Goal: Obtain resource: Download file/media

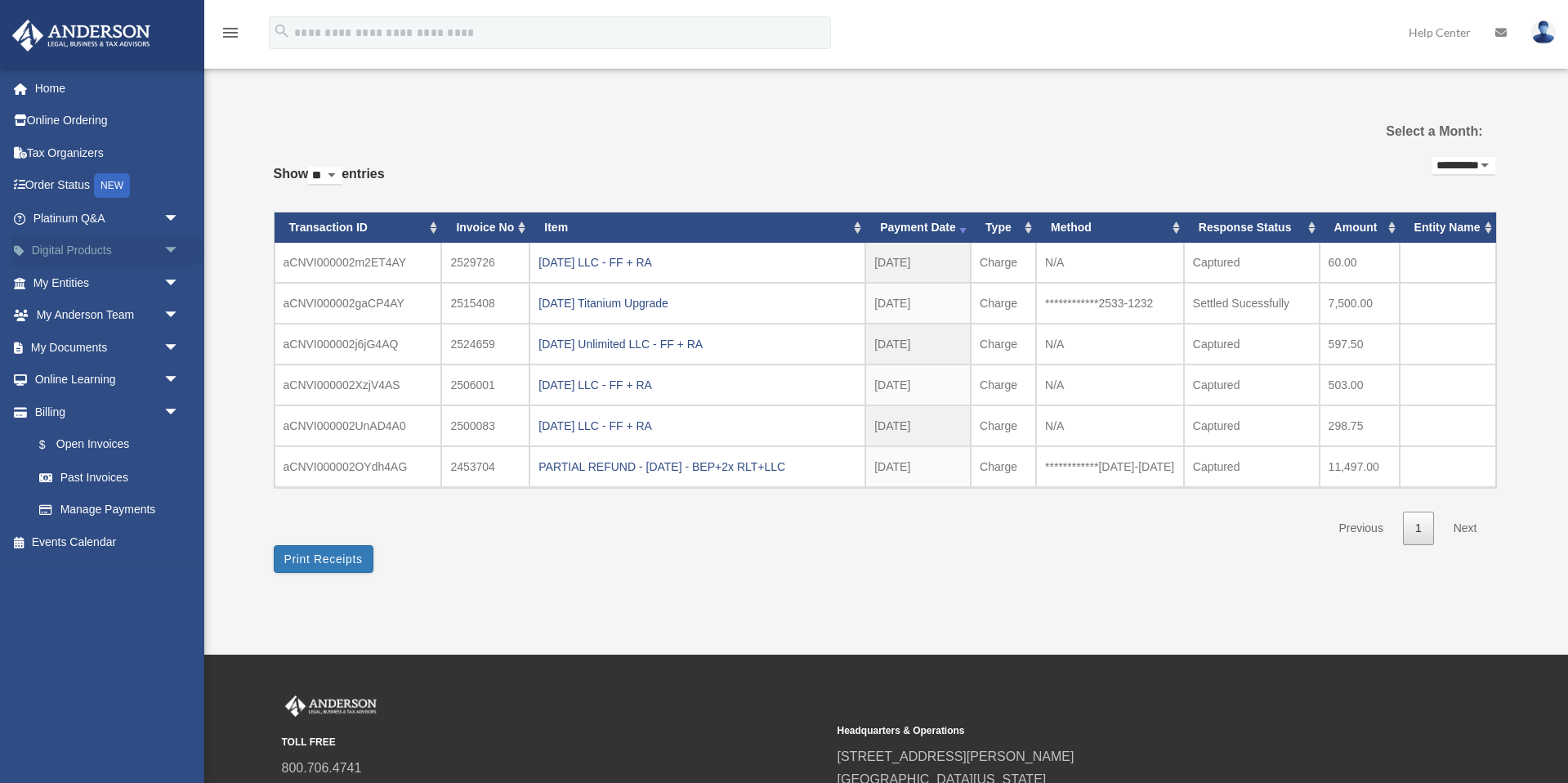
click at [168, 244] on span "arrow_drop_down" at bounding box center [180, 251] width 33 height 34
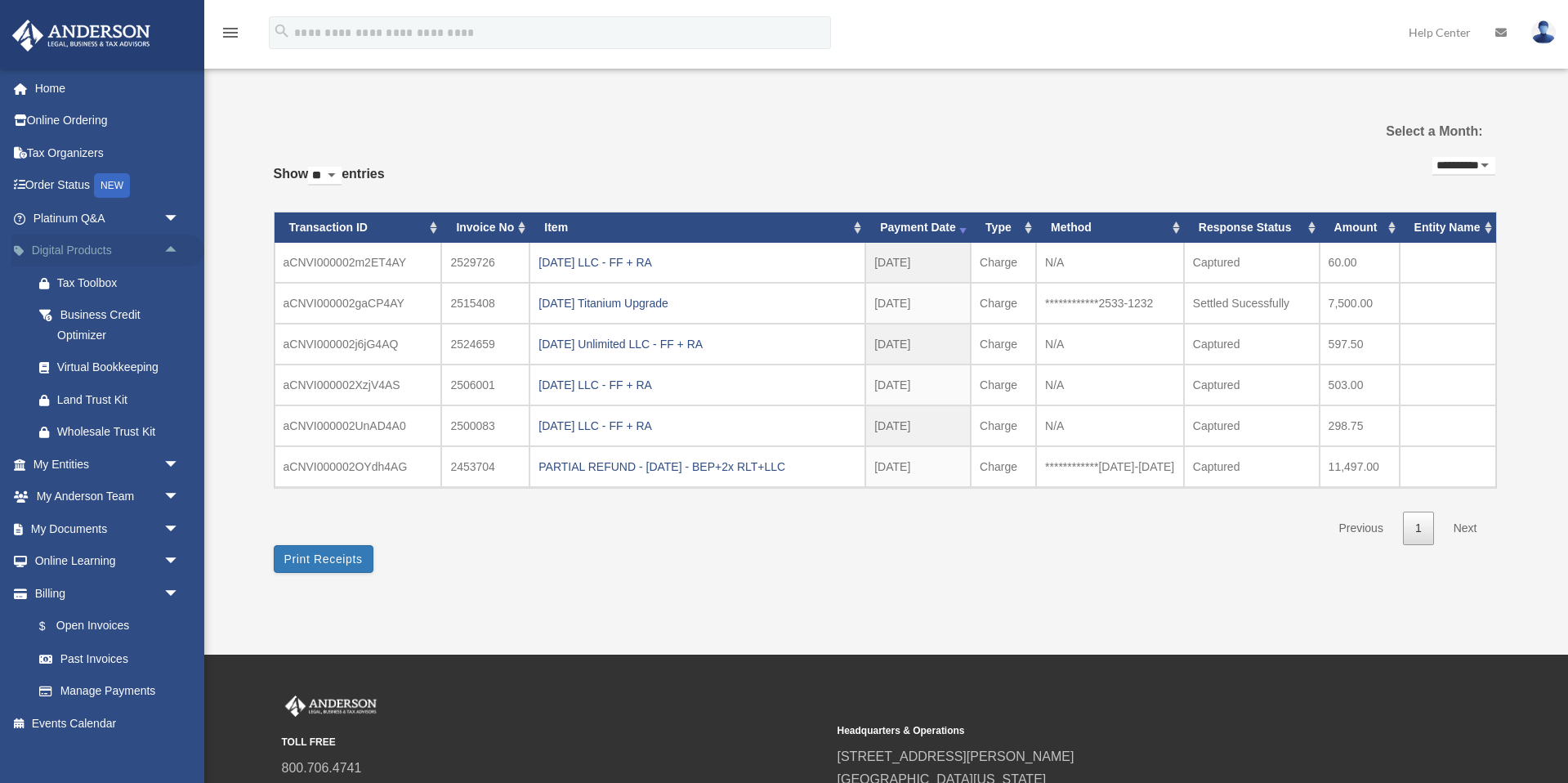
click at [168, 244] on span "arrow_drop_up" at bounding box center [180, 251] width 33 height 34
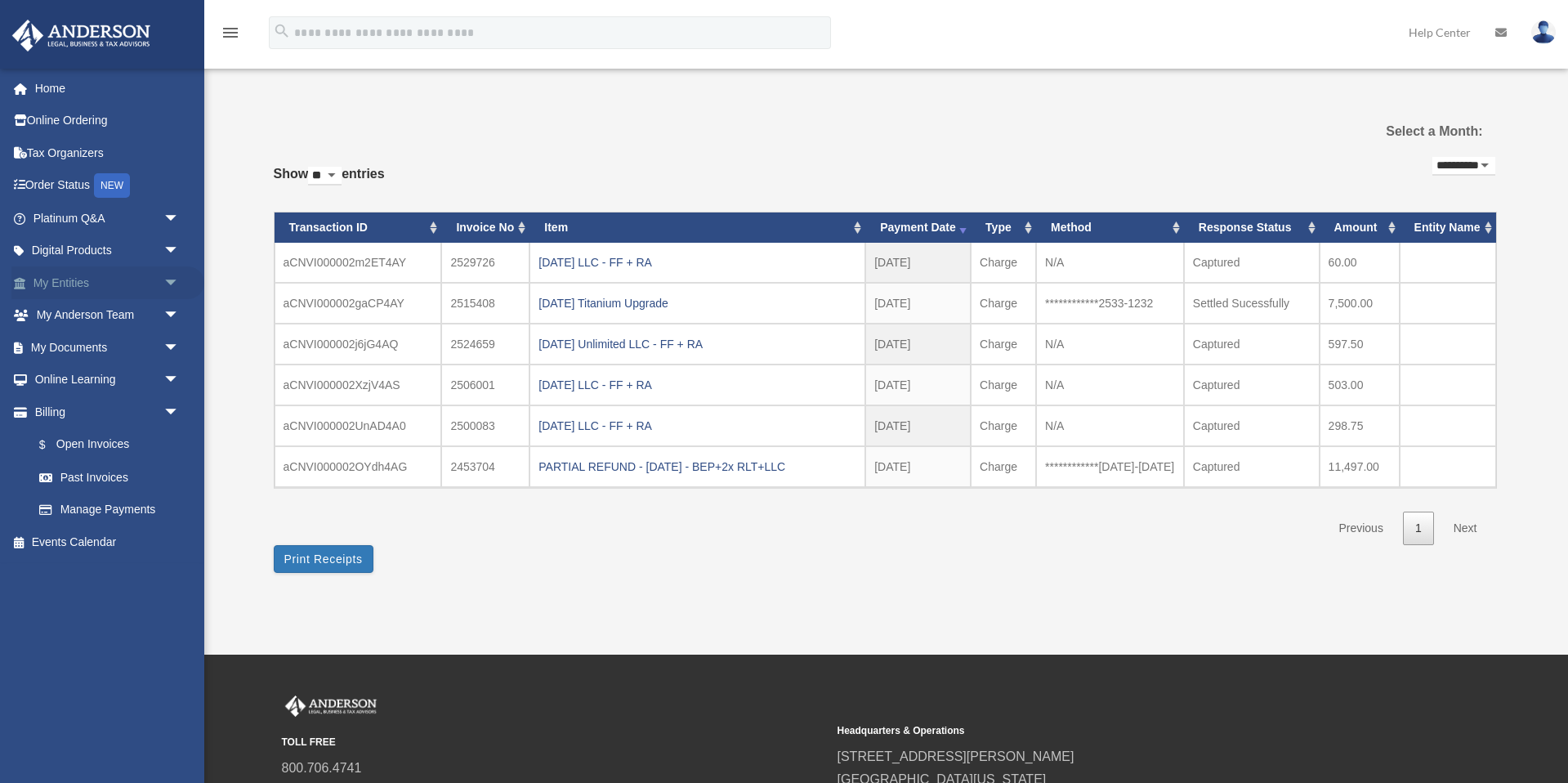
click at [169, 280] on span "arrow_drop_down" at bounding box center [180, 283] width 33 height 34
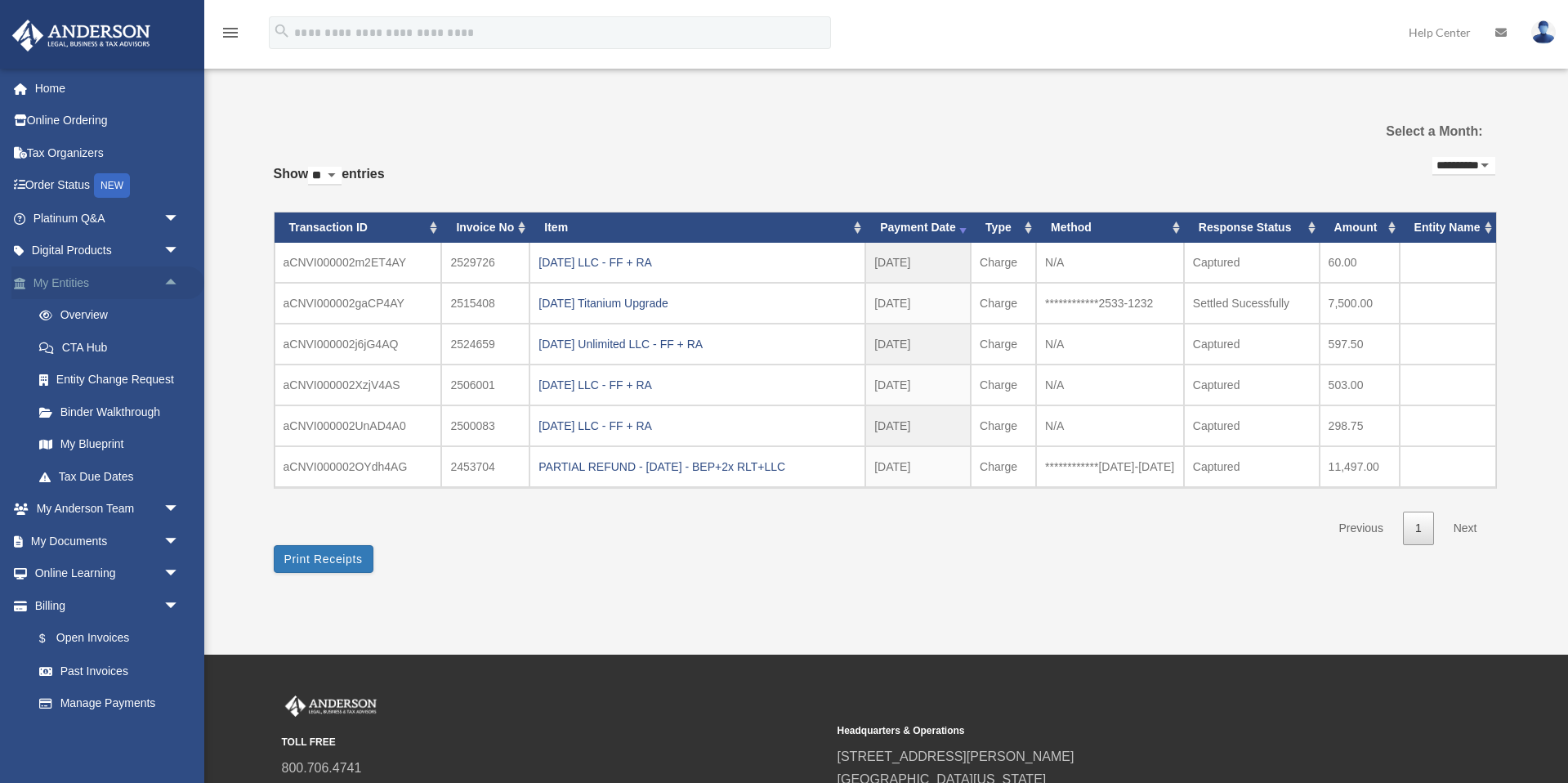
click at [169, 280] on span "arrow_drop_up" at bounding box center [180, 283] width 33 height 34
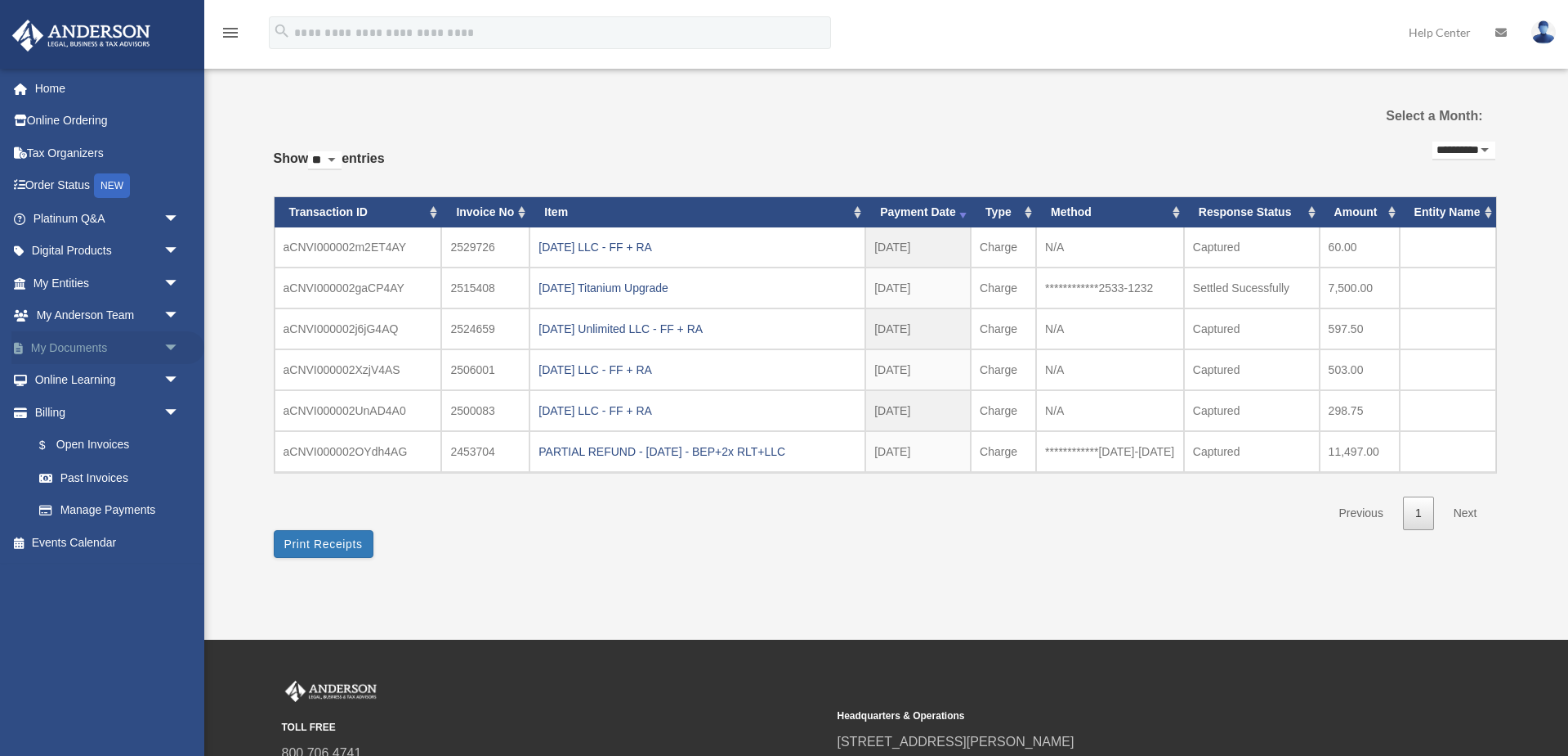
scroll to position [16, 0]
click at [166, 345] on span "arrow_drop_down" at bounding box center [180, 347] width 33 height 34
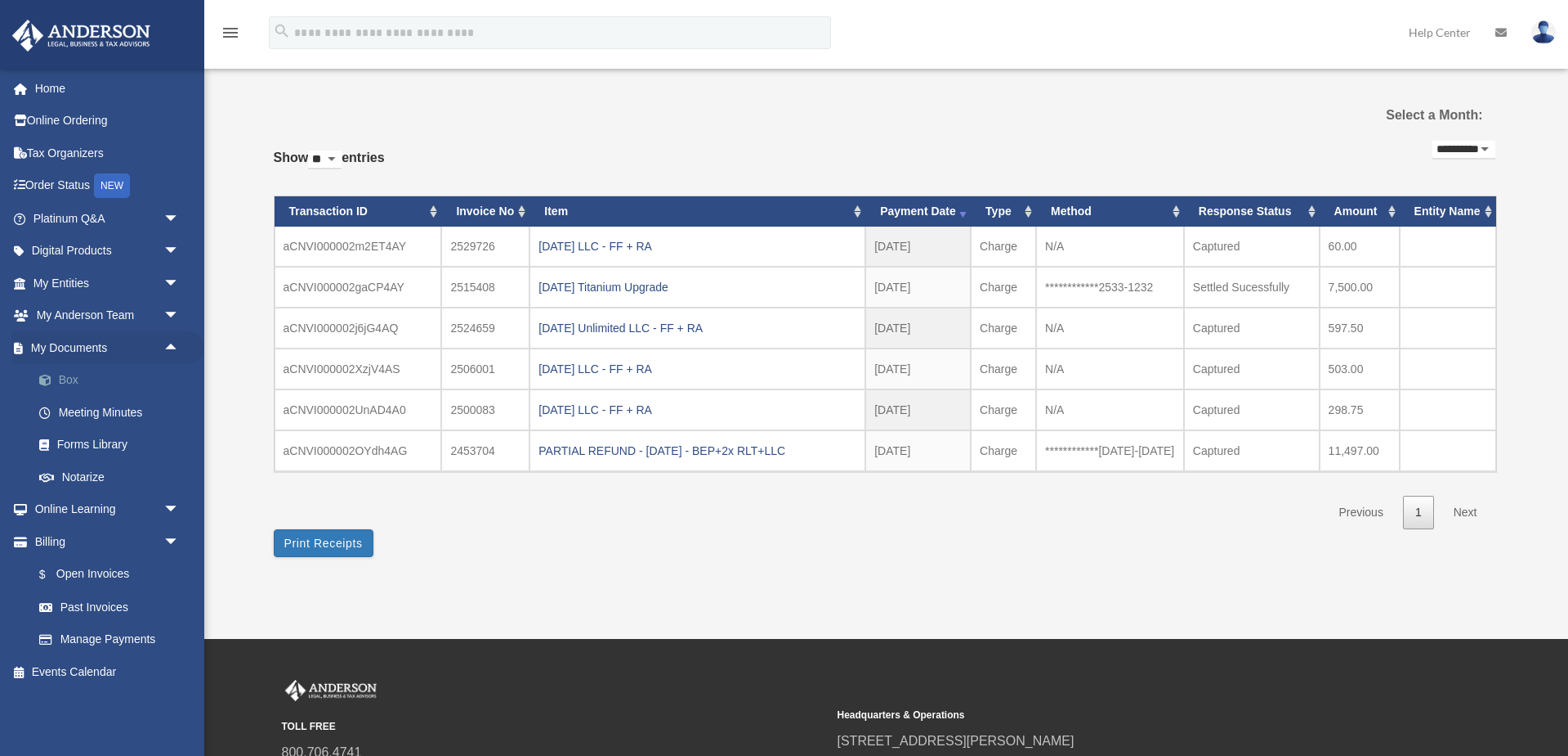
click at [63, 374] on link "Box" at bounding box center [114, 380] width 181 height 33
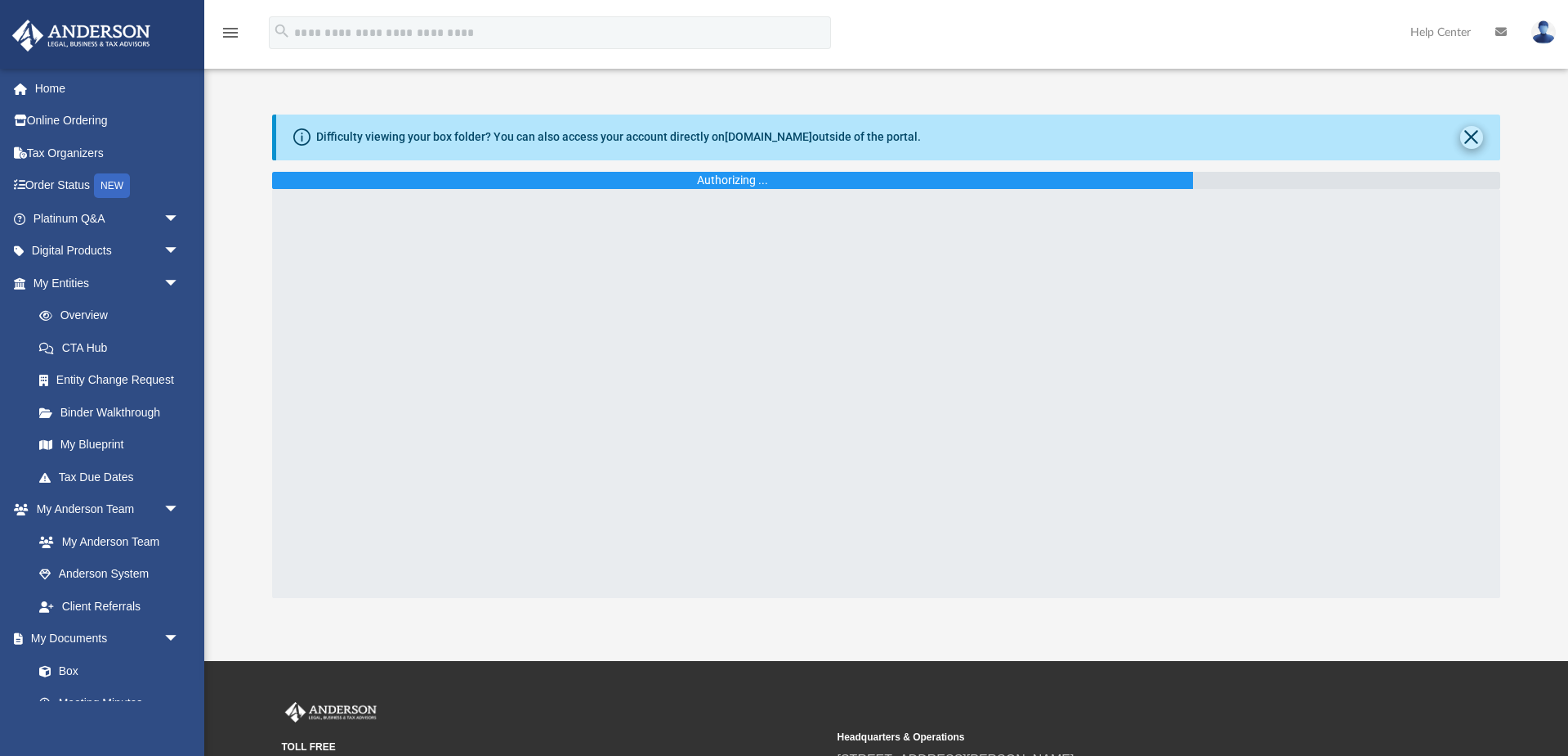
click at [1468, 138] on button "Close" at bounding box center [1472, 137] width 23 height 23
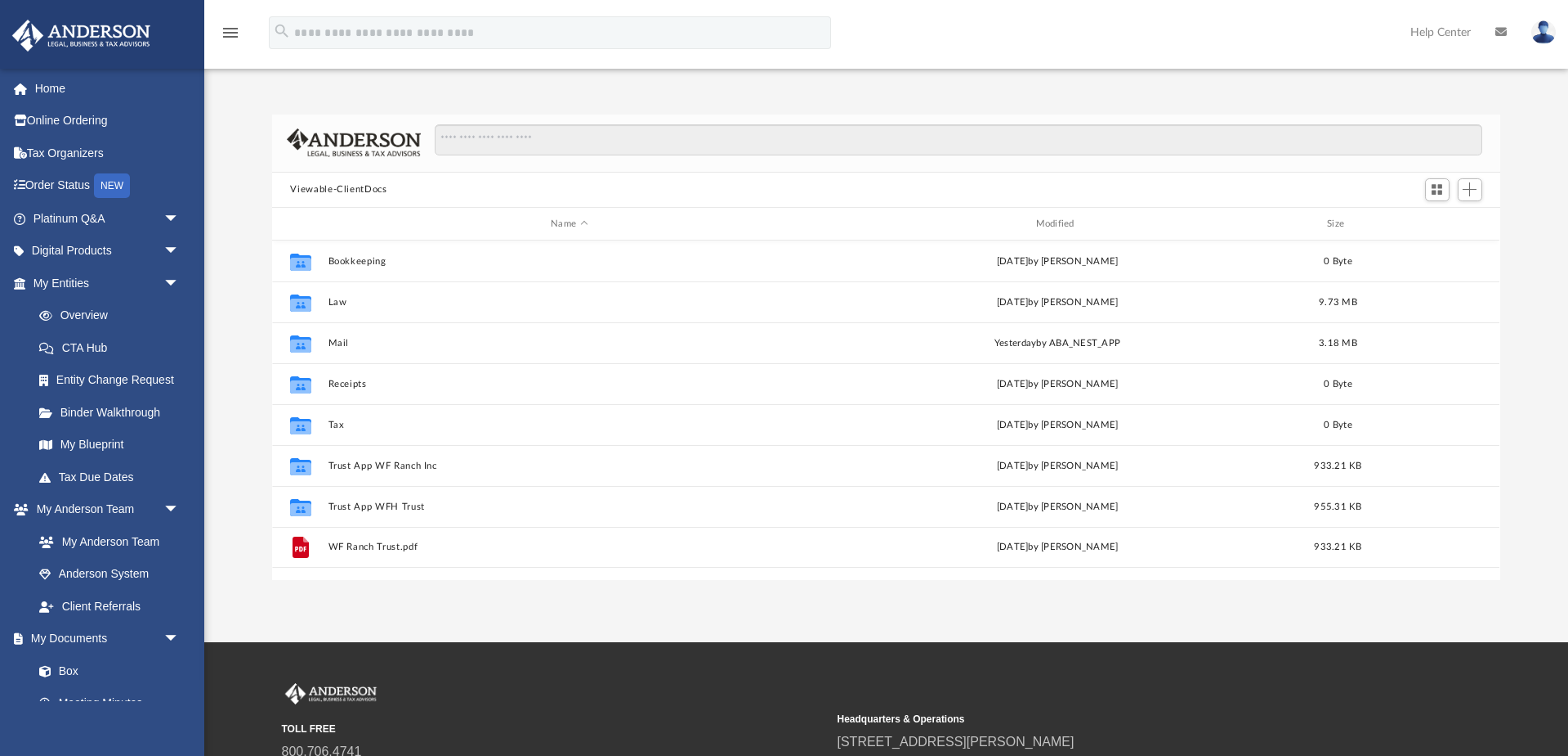
scroll to position [372, 1227]
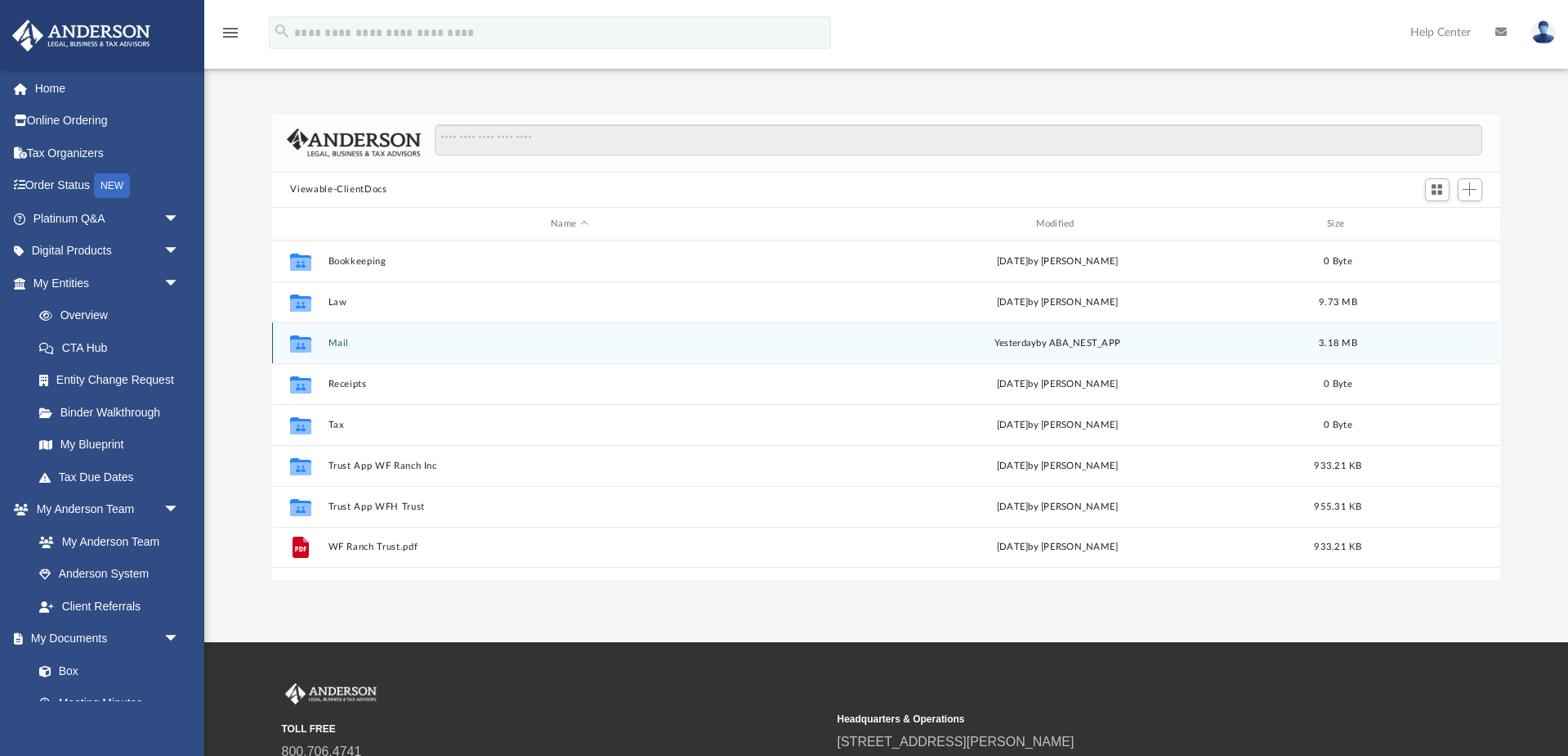
click at [352, 341] on button "Mail" at bounding box center [570, 344] width 482 height 11
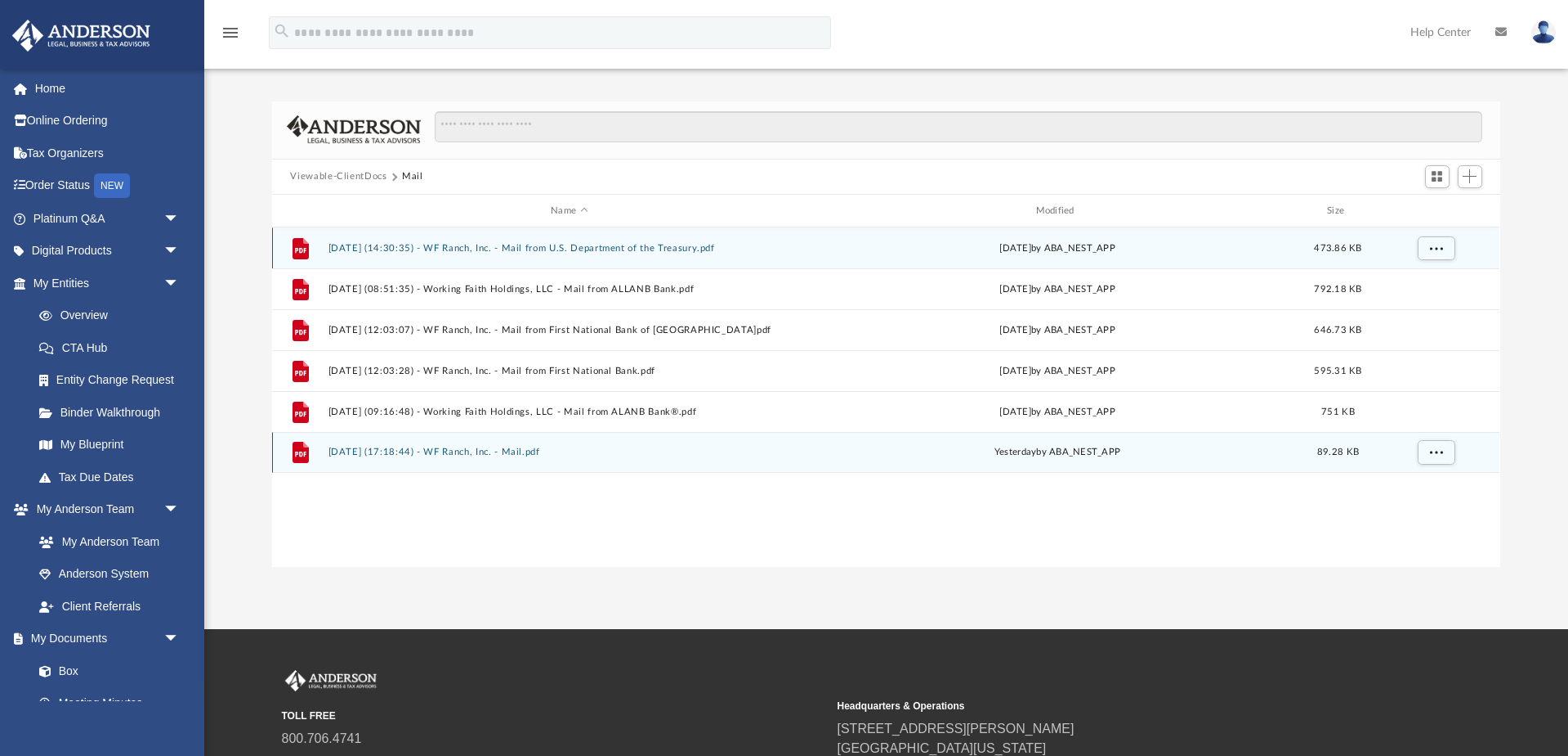
scroll to position [0, 1]
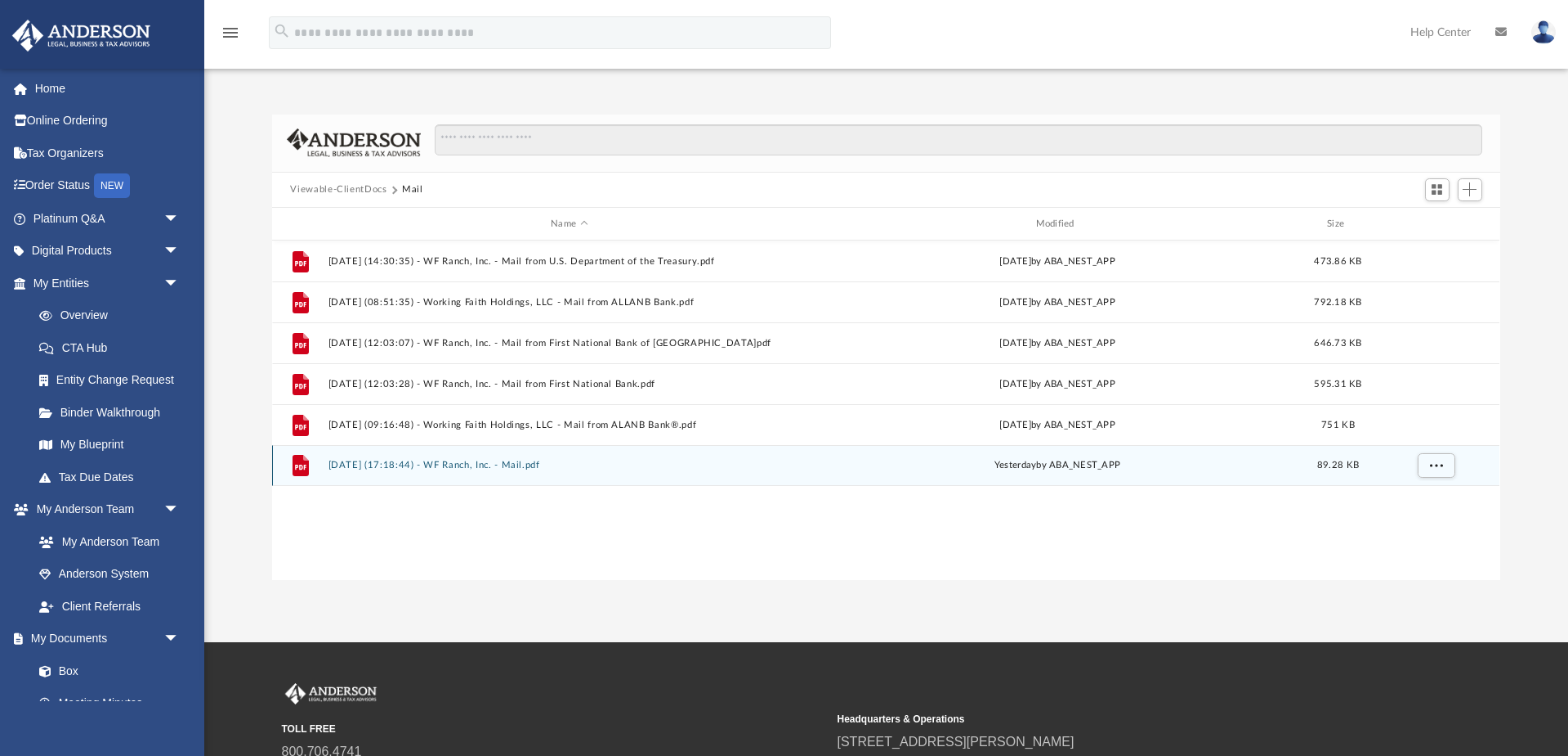
click at [404, 460] on button "[DATE] (17:18:44) - WF Ranch, Inc. - Mail.pdf" at bounding box center [570, 466] width 482 height 11
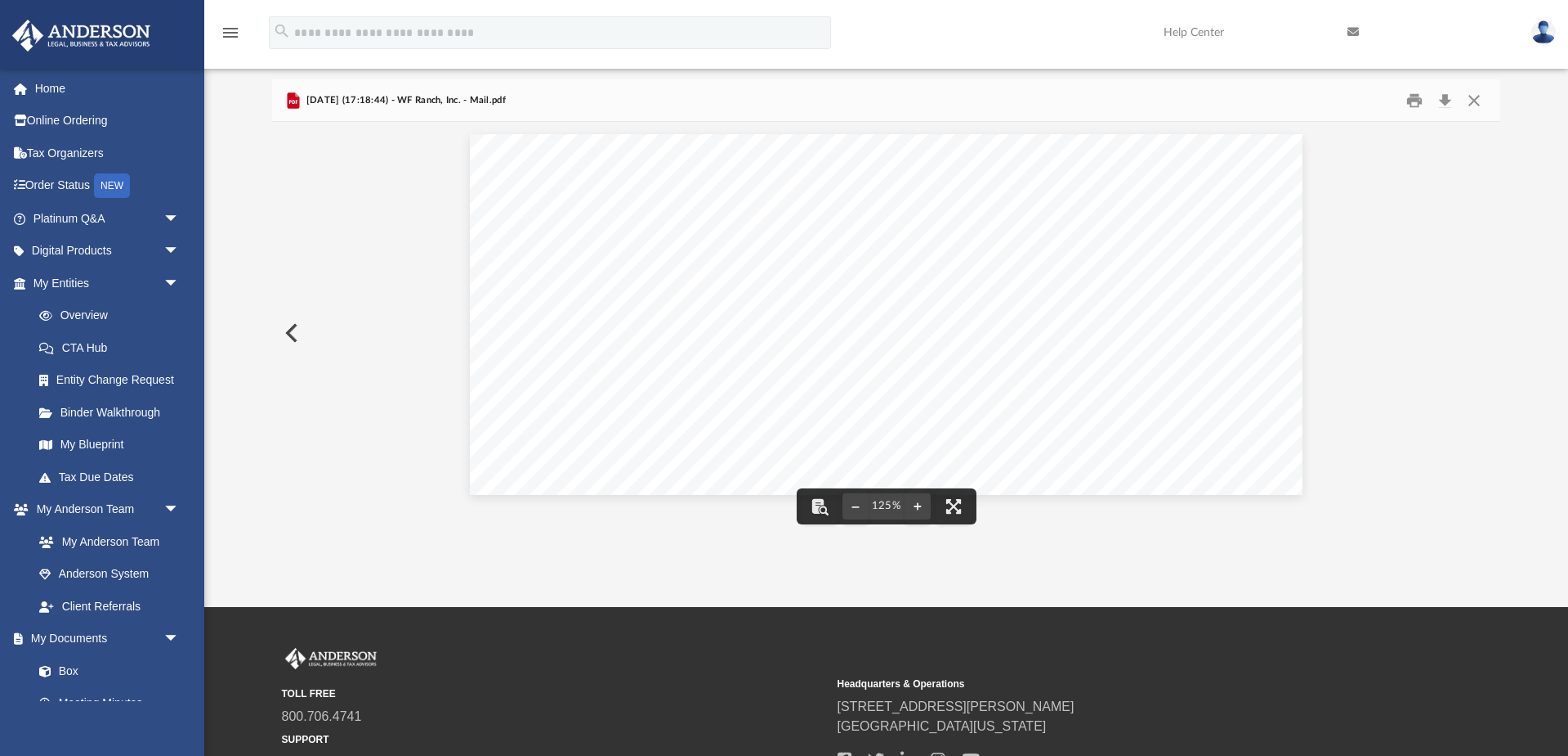
scroll to position [35, 0]
click at [1475, 104] on button "Close" at bounding box center [1475, 100] width 29 height 26
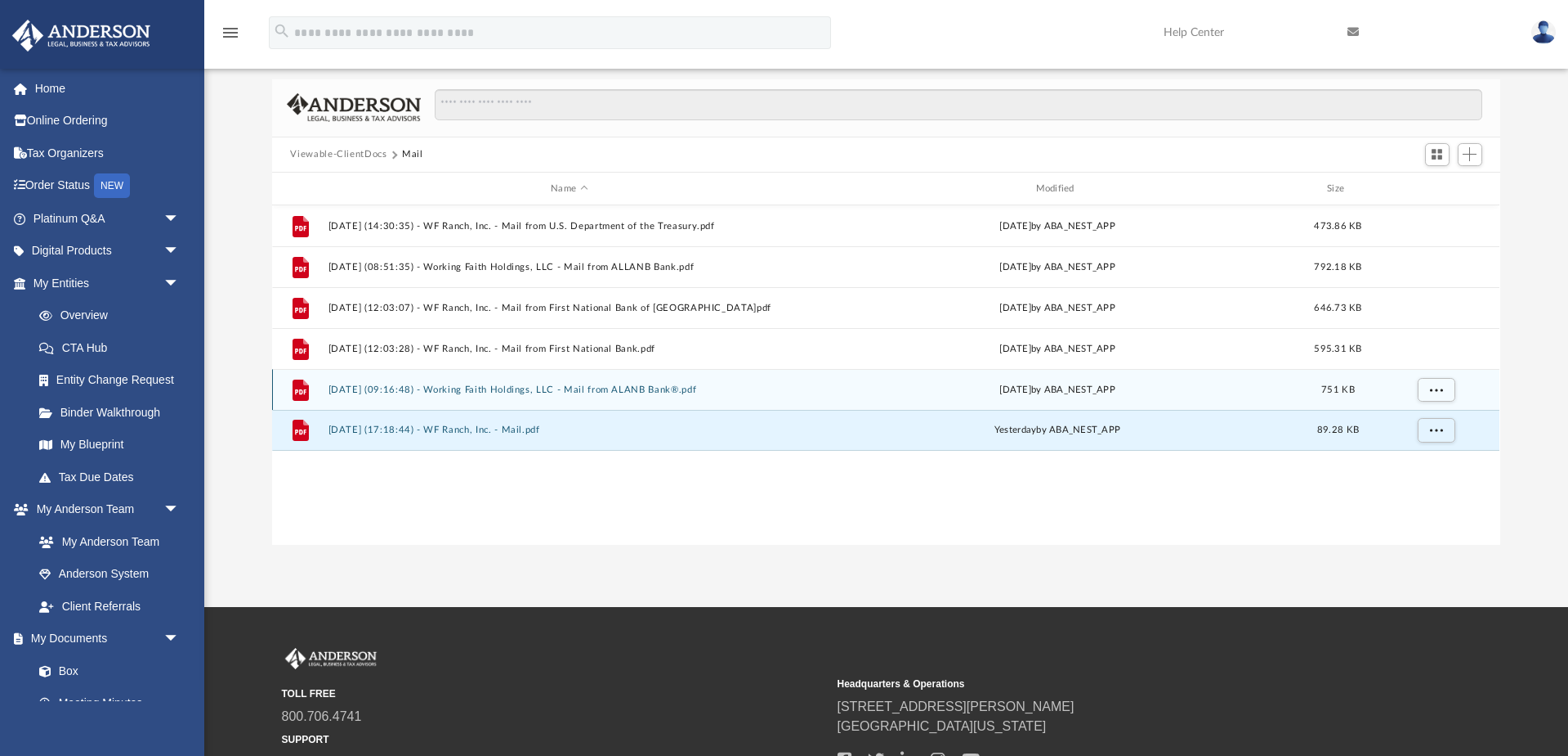
click at [488, 392] on button "[DATE] (09:16:48) - Working Faith Holdings, LLC - Mail from ALANB Bank®.pdf" at bounding box center [570, 389] width 482 height 11
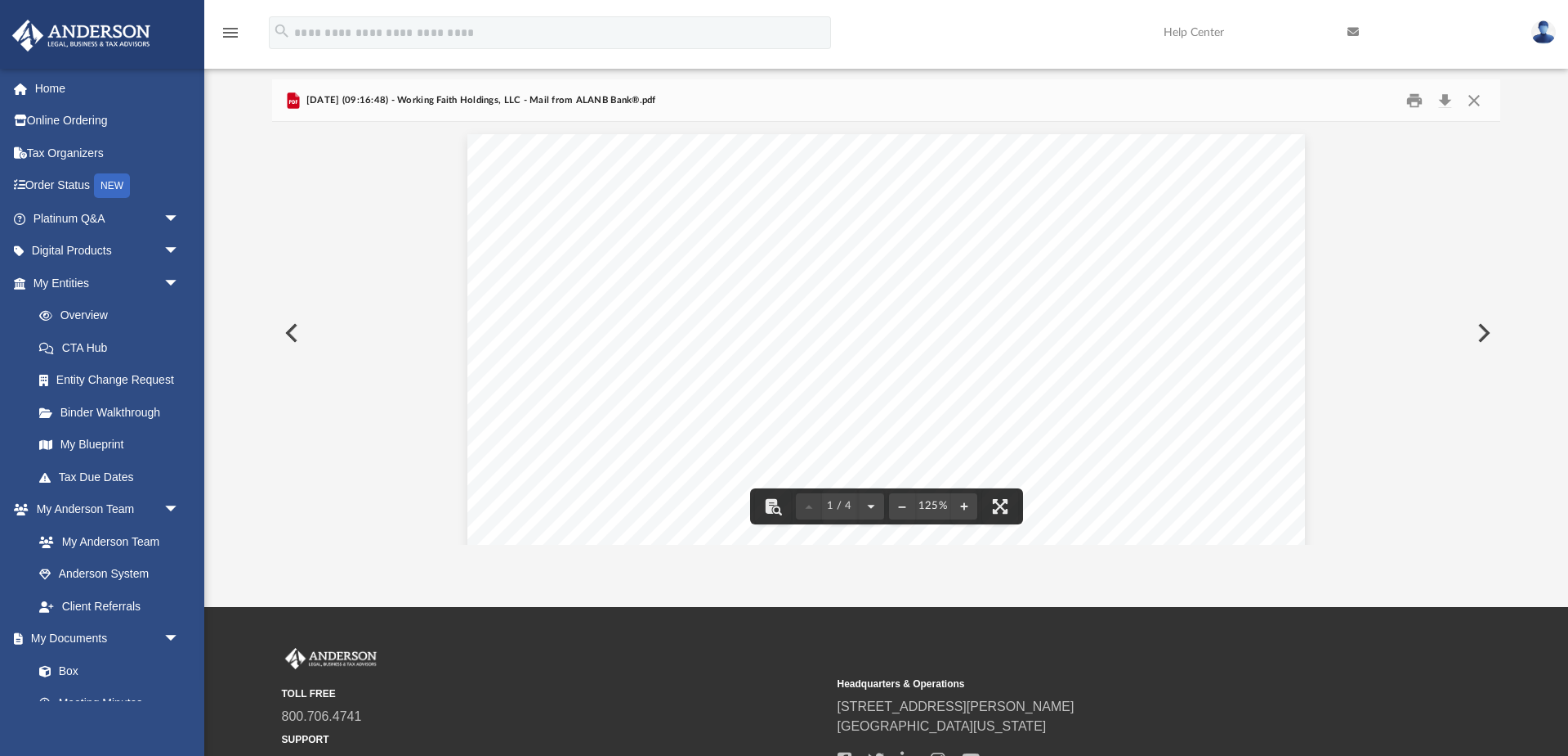
scroll to position [0, 0]
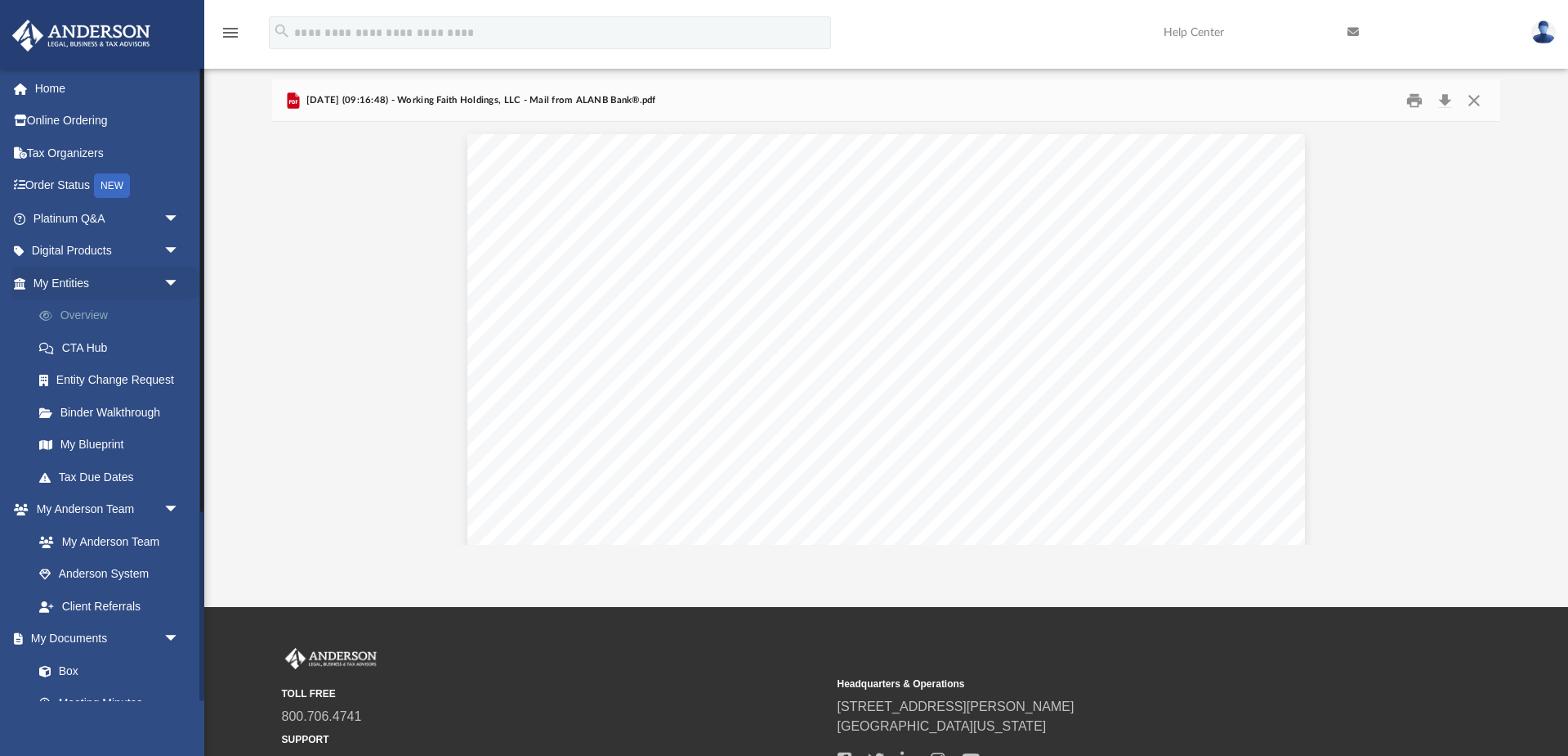
click at [77, 312] on link "Overview" at bounding box center [114, 316] width 181 height 33
